Goal: Book appointment/travel/reservation

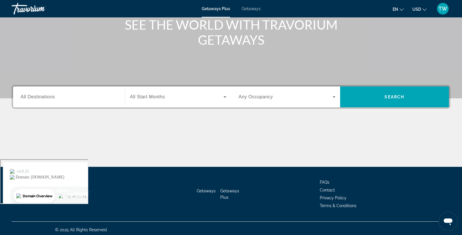
scroll to position [79, 0]
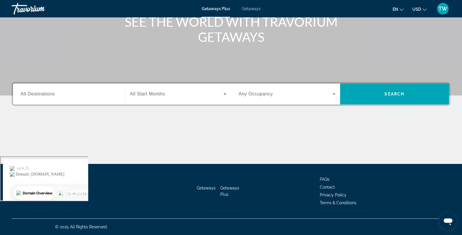
click at [53, 95] on span "All Destinations" at bounding box center [38, 93] width 34 height 5
click at [53, 95] on input "Destination All Destinations" at bounding box center [69, 94] width 97 height 7
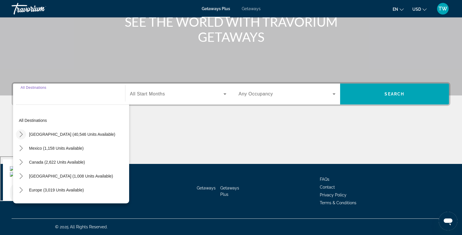
click at [24, 134] on mat-icon "Toggle United States (40,546 units available) submenu" at bounding box center [21, 134] width 10 height 10
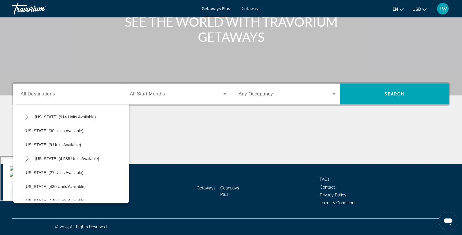
scroll to position [76, 0]
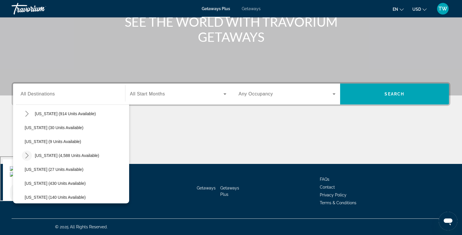
click at [27, 158] on icon "Toggle Florida (4,588 units available) submenu" at bounding box center [27, 156] width 6 height 6
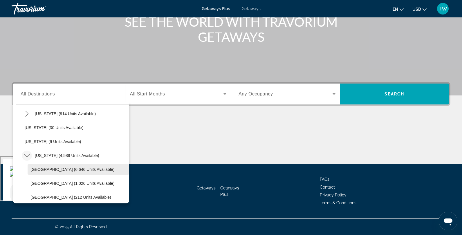
click at [46, 168] on span "[GEOGRAPHIC_DATA] (6,646 units available)" at bounding box center [72, 169] width 84 height 5
type input "**********"
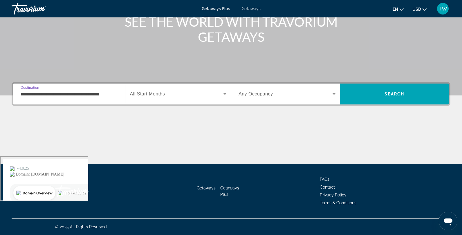
click at [224, 94] on icon "Search widget" at bounding box center [225, 94] width 7 height 7
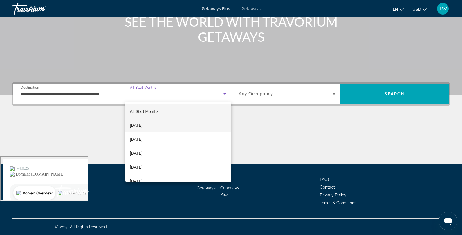
click at [198, 123] on mat-option "[DATE]" at bounding box center [178, 125] width 106 height 14
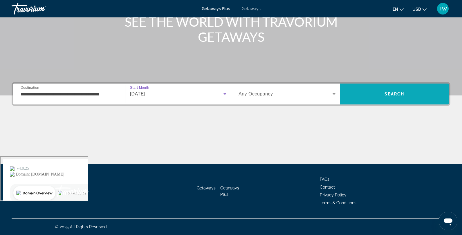
click at [375, 93] on span "Search" at bounding box center [394, 94] width 109 height 14
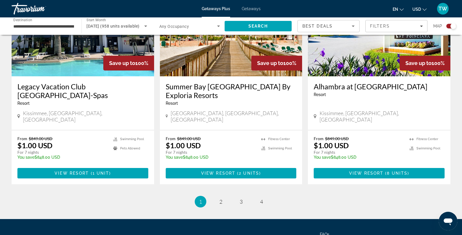
scroll to position [899, 0]
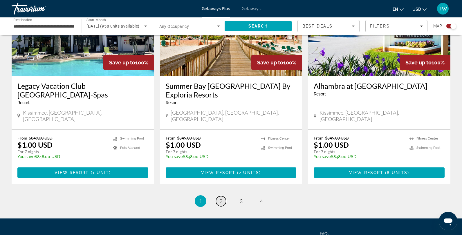
click at [219, 198] on span "2" at bounding box center [220, 201] width 3 height 6
